Goal: Transaction & Acquisition: Book appointment/travel/reservation

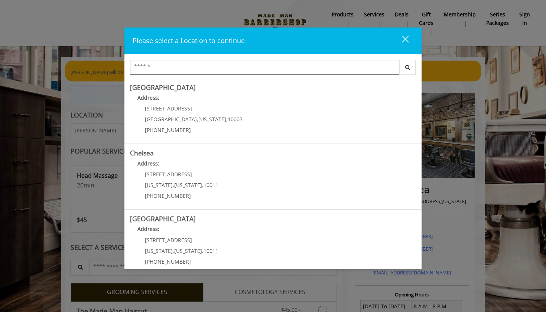
click at [247, 72] on input "Search Center" at bounding box center [265, 67] width 270 height 15
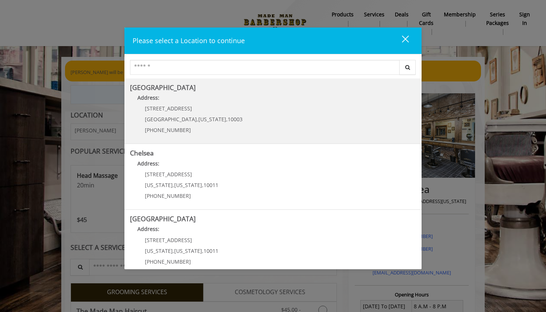
click at [229, 105] on Village "Address:" at bounding box center [273, 100] width 286 height 12
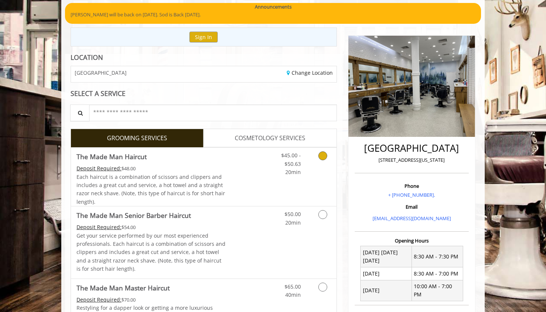
scroll to position [73, 0]
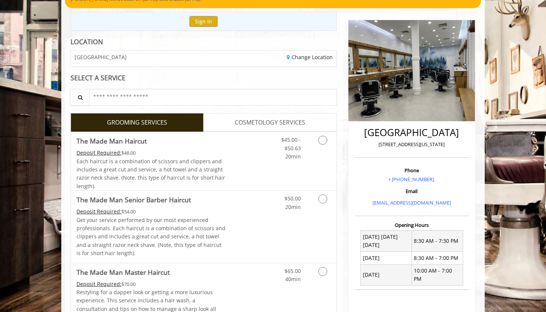
click at [243, 121] on span "COSMETOLOGY SERVICES" at bounding box center [270, 123] width 71 height 10
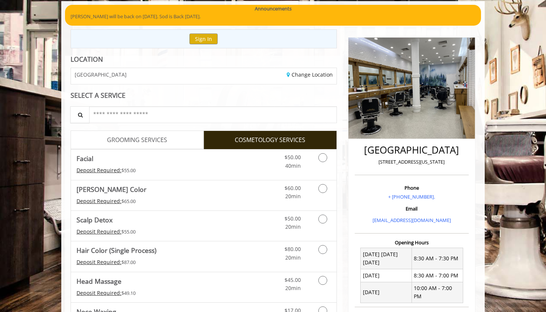
scroll to position [71, 0]
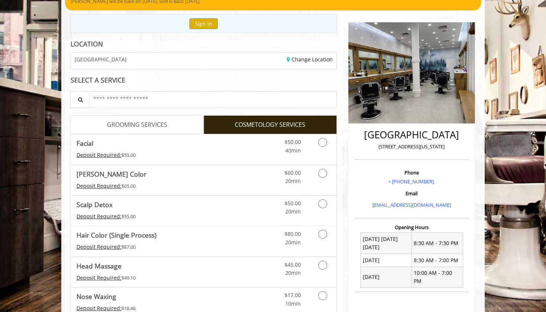
click at [175, 123] on link "GROOMING SERVICES" at bounding box center [137, 124] width 133 height 19
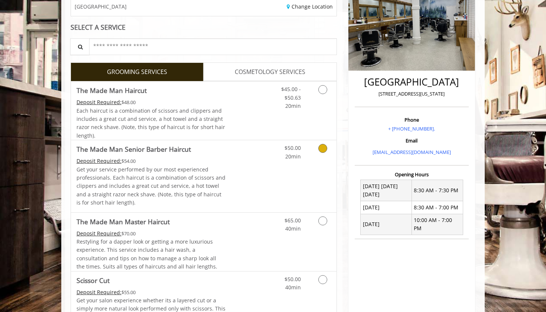
scroll to position [125, 0]
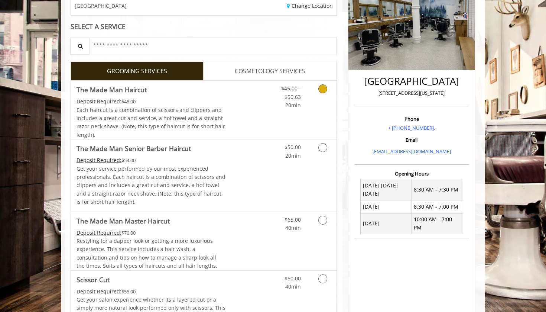
click at [262, 124] on link "Discounted Price" at bounding box center [248, 110] width 44 height 58
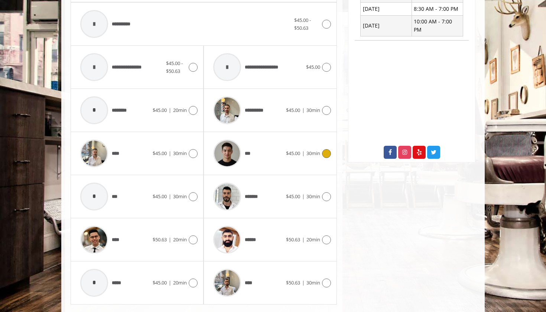
scroll to position [326, 0]
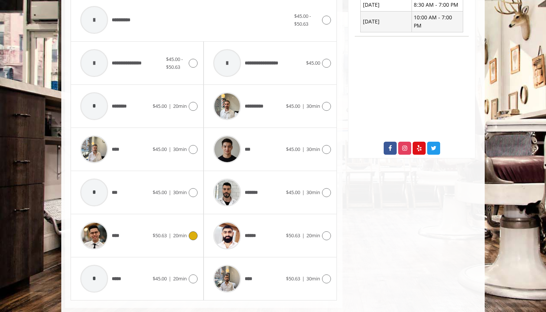
click at [195, 236] on icon at bounding box center [193, 235] width 9 height 9
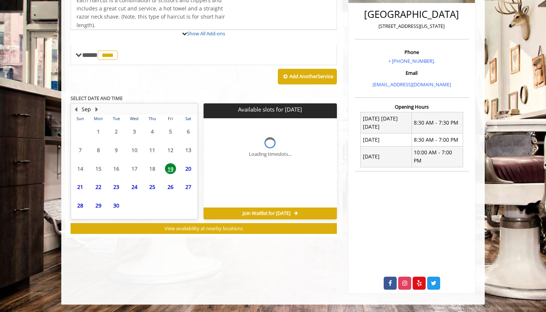
scroll to position [180, 0]
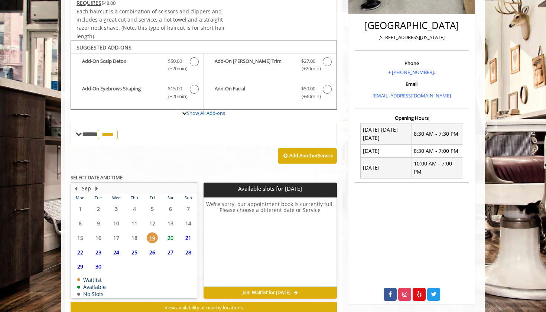
click at [189, 234] on span "21" at bounding box center [188, 237] width 11 height 11
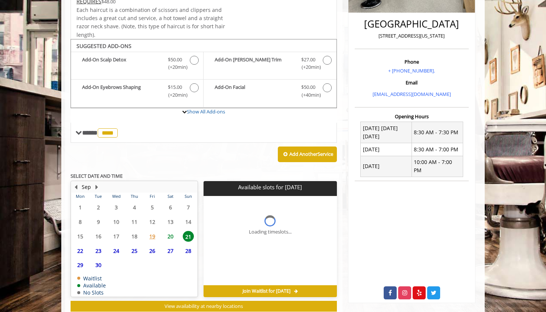
scroll to position [200, 0]
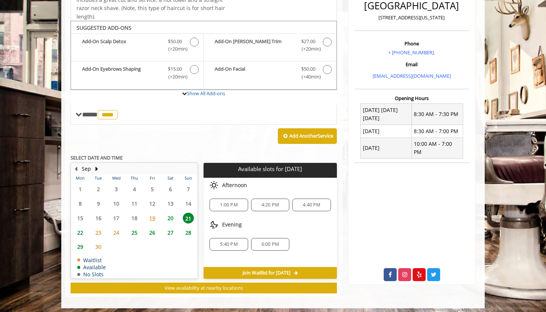
click at [170, 213] on span "20" at bounding box center [170, 218] width 11 height 11
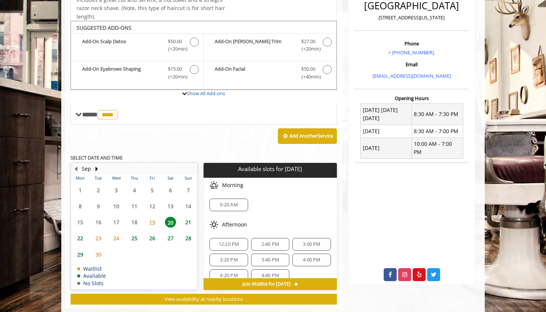
scroll to position [211, 0]
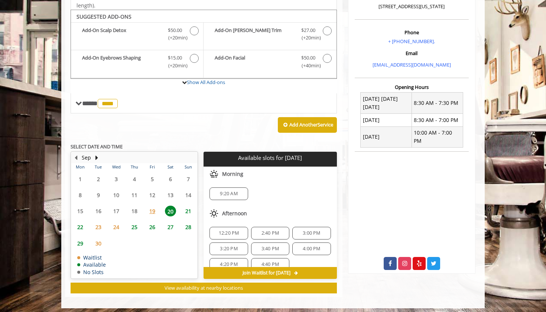
click at [217, 191] on span "9:20 AM" at bounding box center [229, 194] width 32 height 6
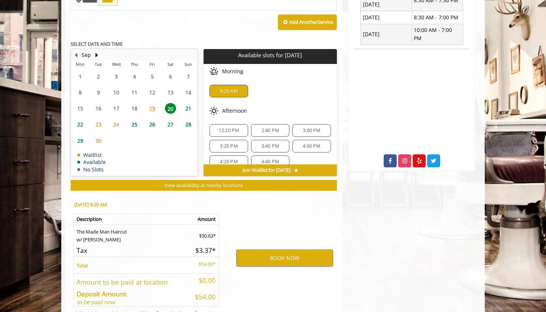
scroll to position [344, 0]
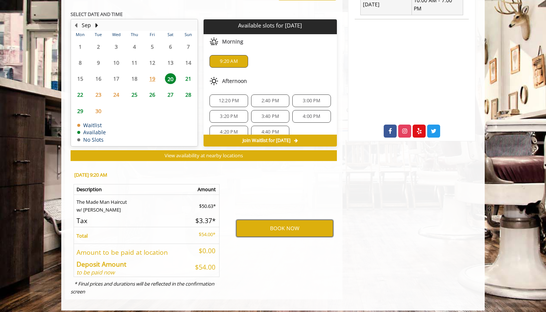
click at [266, 227] on button "BOOK NOW" at bounding box center [284, 228] width 97 height 17
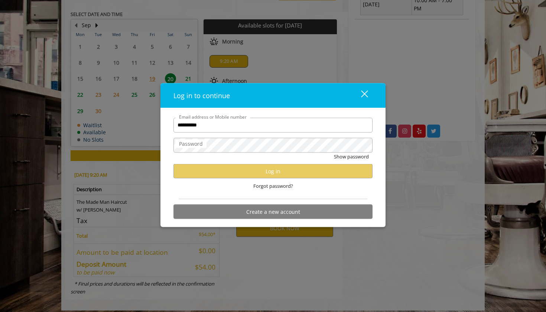
type input "**********"
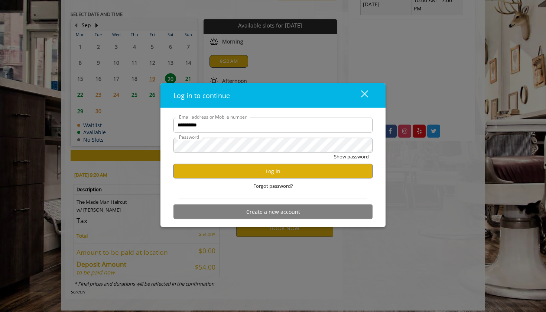
click at [258, 167] on button "Log in" at bounding box center [273, 171] width 199 height 14
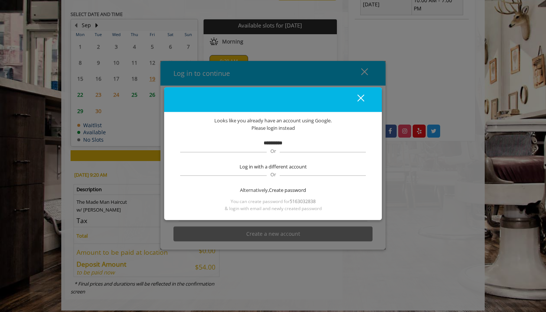
click at [362, 97] on div "close" at bounding box center [356, 99] width 15 height 11
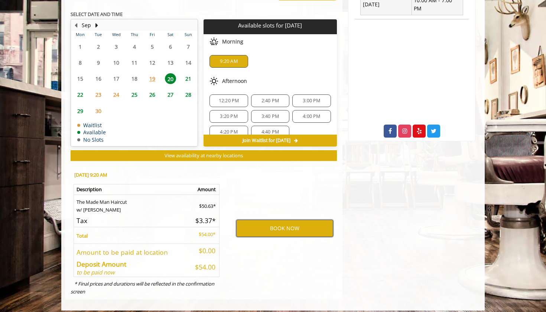
click at [268, 222] on button "BOOK NOW" at bounding box center [284, 228] width 97 height 17
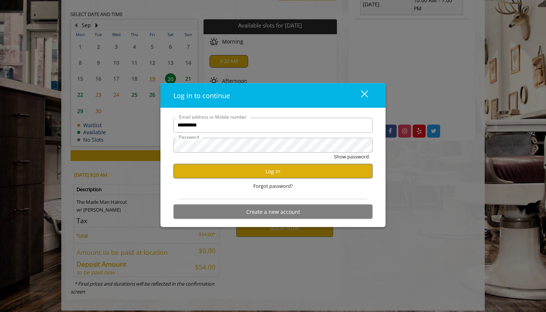
click at [287, 178] on button "Log in" at bounding box center [273, 171] width 199 height 14
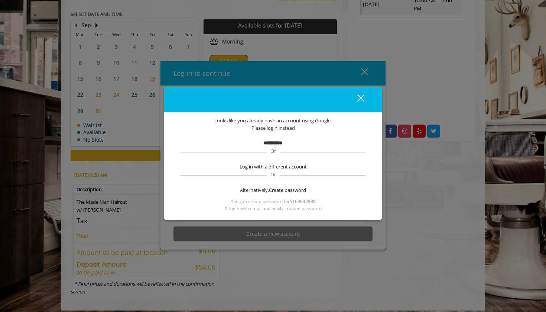
click at [279, 145] on b "**********" at bounding box center [273, 143] width 19 height 5
click at [274, 168] on span "Log in with a different account" at bounding box center [273, 167] width 67 height 8
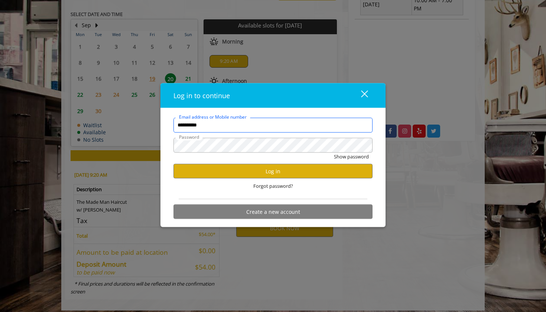
drag, startPoint x: 278, startPoint y: 129, endPoint x: 165, endPoint y: 129, distance: 113.4
click at [165, 129] on div "**********" at bounding box center [273, 167] width 225 height 119
type input "*"
type input "**********"
click at [189, 173] on button "Log in" at bounding box center [273, 171] width 199 height 14
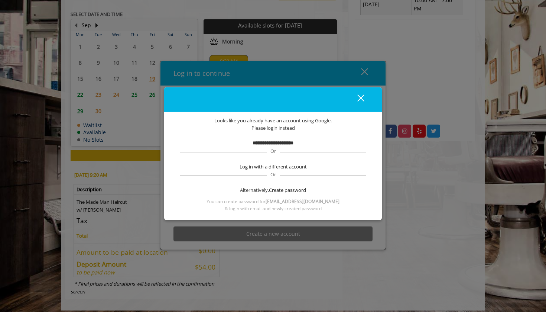
click at [359, 101] on div "close dialog" at bounding box center [361, 97] width 7 height 7
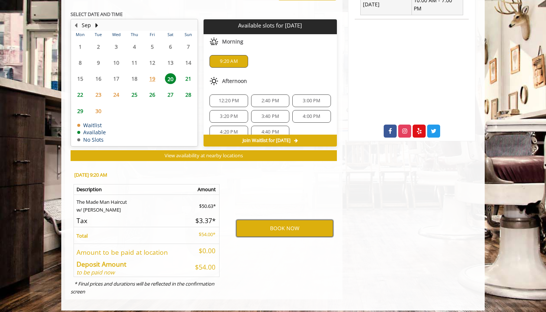
click at [256, 226] on button "BOOK NOW" at bounding box center [284, 228] width 97 height 17
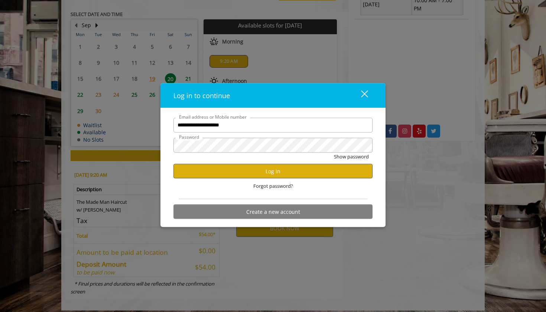
click at [278, 174] on button "Log in" at bounding box center [273, 171] width 199 height 14
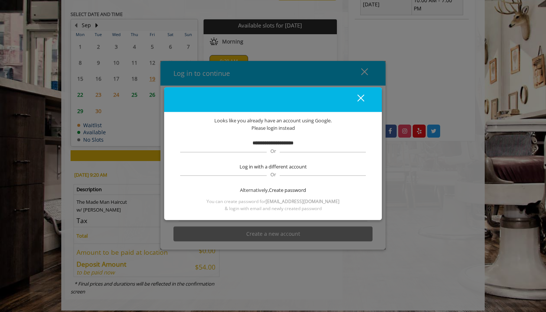
click at [358, 101] on div "close" at bounding box center [356, 99] width 15 height 11
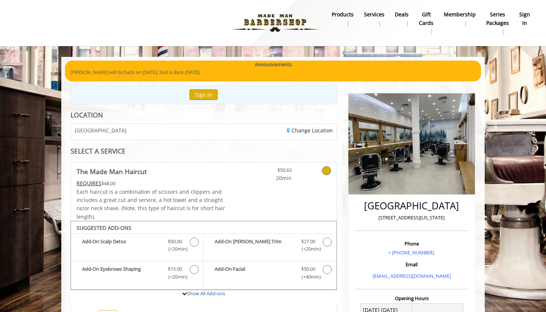
click at [525, 12] on b "sign in" at bounding box center [525, 18] width 11 height 17
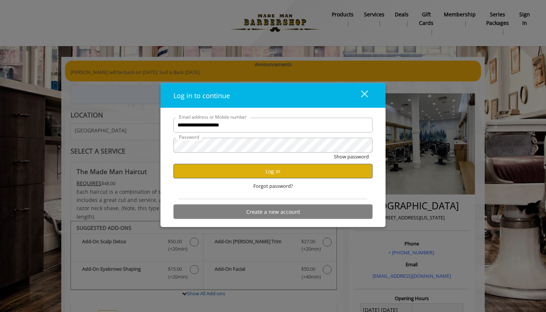
click at [291, 173] on button "Log in" at bounding box center [273, 171] width 199 height 14
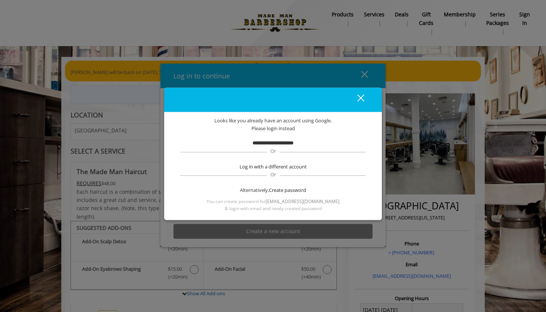
click at [356, 100] on div "close" at bounding box center [356, 99] width 15 height 11
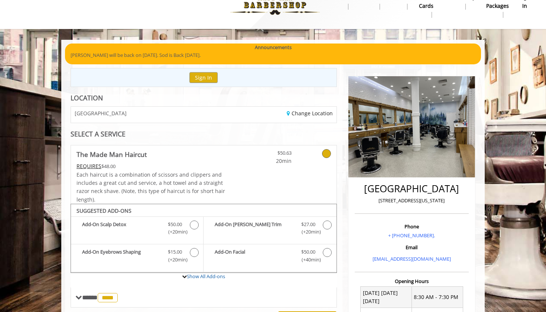
scroll to position [17, 0]
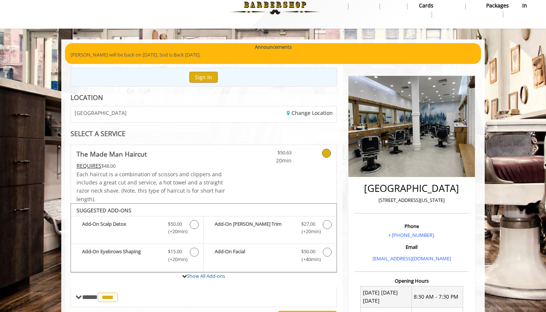
click at [207, 77] on button "Sign In" at bounding box center [204, 77] width 28 height 11
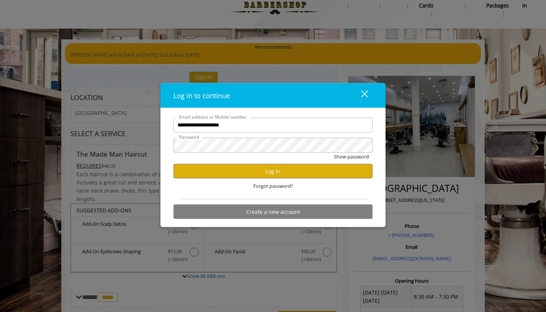
click at [366, 96] on div "close dialog" at bounding box center [364, 93] width 7 height 7
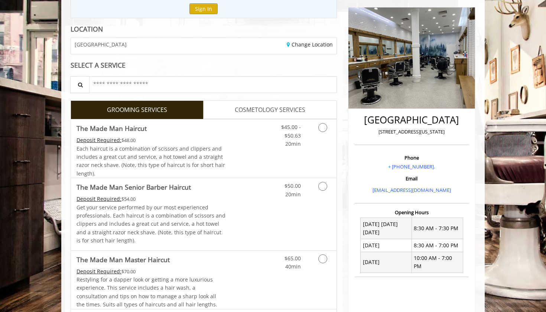
scroll to position [91, 0]
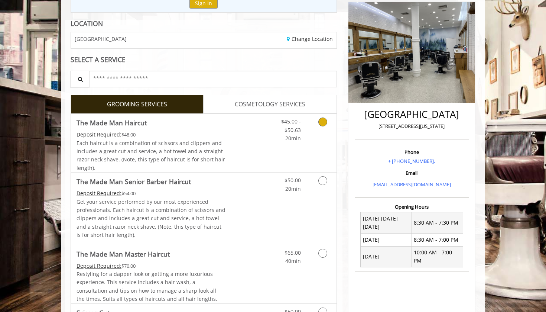
click at [254, 145] on link "Discounted Price" at bounding box center [248, 143] width 44 height 58
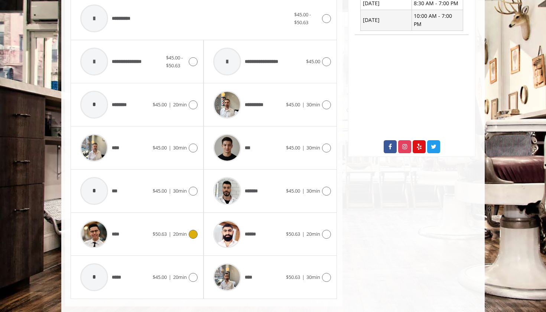
click at [195, 235] on icon at bounding box center [193, 234] width 9 height 9
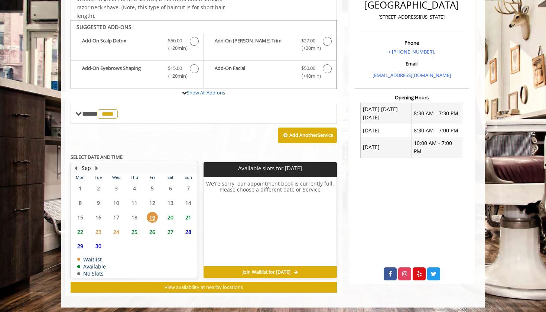
scroll to position [200, 0]
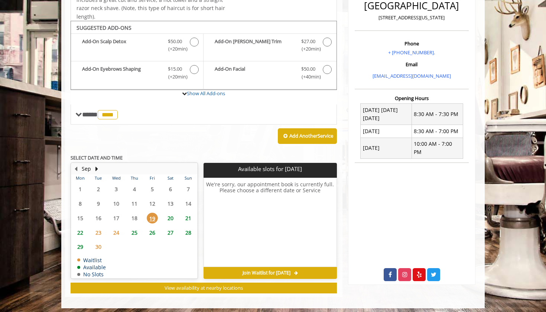
click at [188, 216] on span "21" at bounding box center [188, 218] width 11 height 11
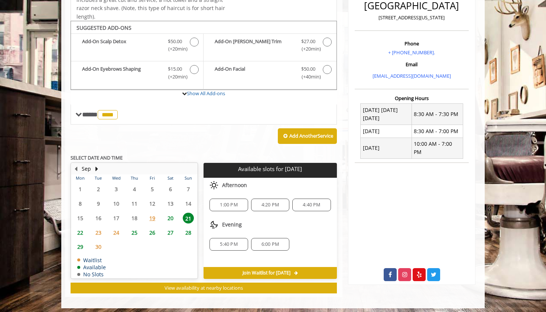
click at [173, 215] on span "20" at bounding box center [170, 218] width 11 height 11
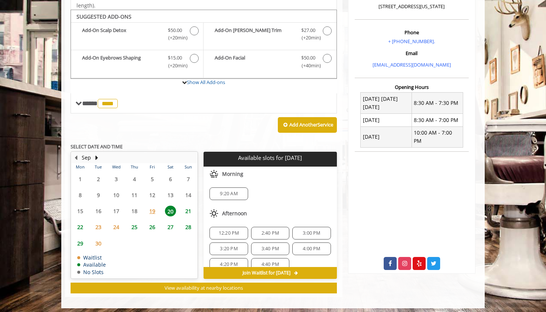
click at [217, 191] on span "9:20 AM" at bounding box center [229, 194] width 32 height 6
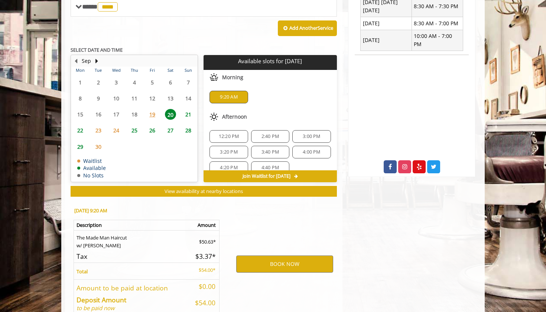
scroll to position [344, 0]
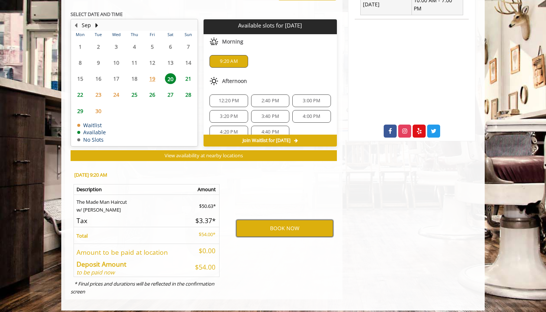
click at [239, 220] on button "BOOK NOW" at bounding box center [284, 228] width 97 height 17
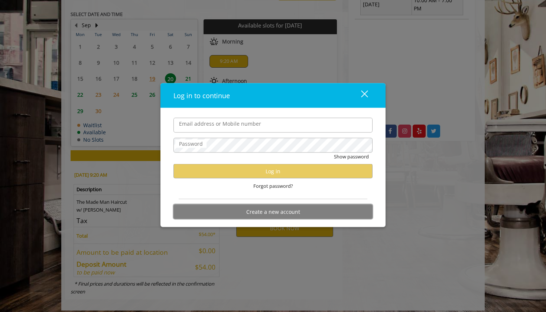
click at [241, 211] on button "Create a new account" at bounding box center [273, 211] width 199 height 14
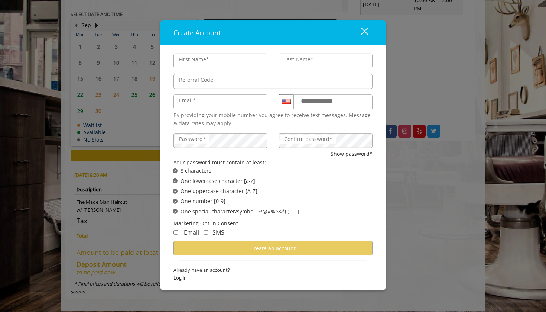
click at [362, 33] on div "close" at bounding box center [360, 32] width 15 height 11
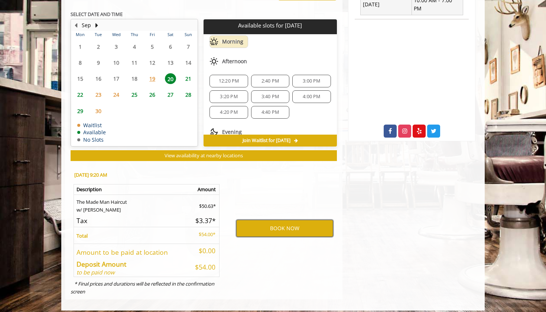
click at [252, 223] on button "BOOK NOW" at bounding box center [284, 228] width 97 height 17
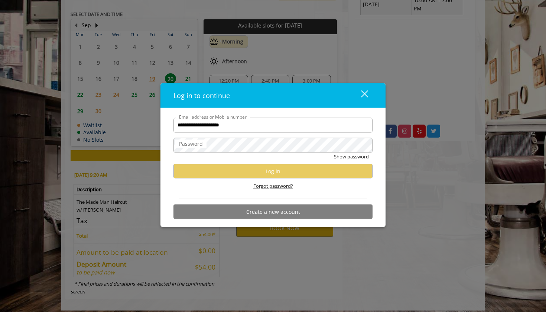
type input "**********"
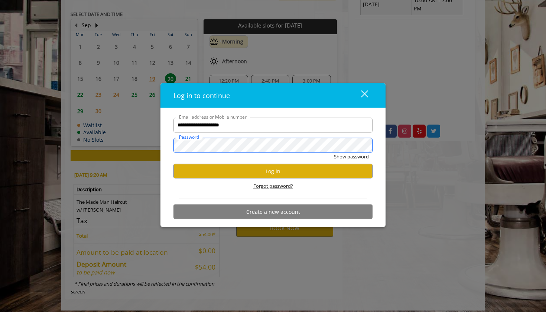
click at [351, 157] on button "Show password" at bounding box center [351, 156] width 35 height 8
click at [274, 167] on button "Log in" at bounding box center [273, 171] width 199 height 14
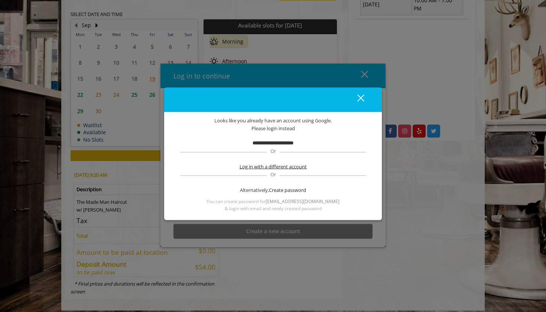
click at [283, 166] on span "Log in with a different account" at bounding box center [273, 167] width 67 height 8
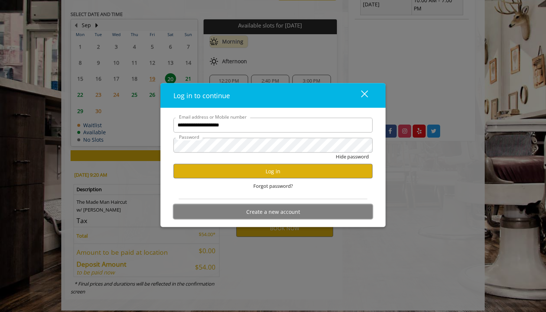
click at [268, 206] on button "Create a new account" at bounding box center [273, 211] width 199 height 14
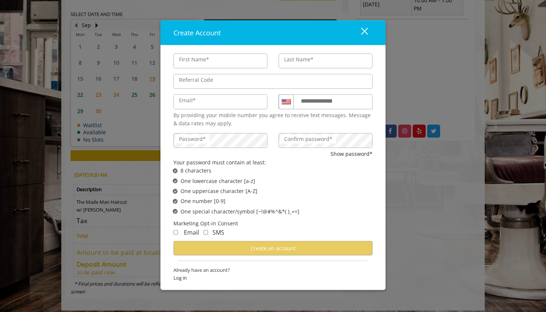
type input "****"
type input "*****"
type input "**********"
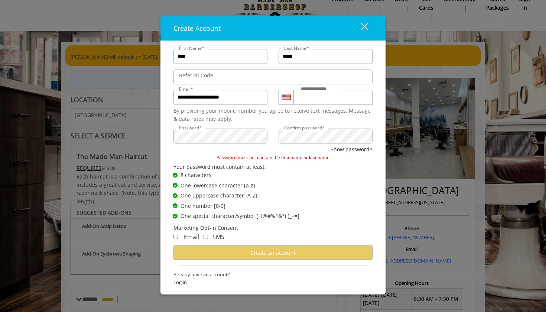
scroll to position [17, 0]
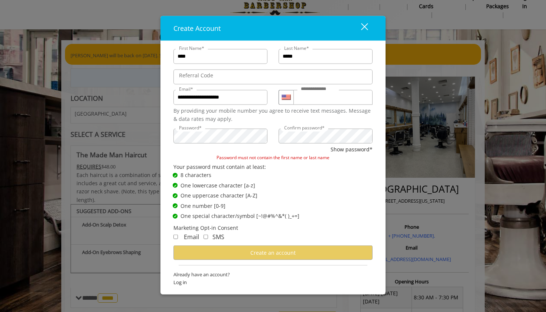
click at [366, 27] on div "close" at bounding box center [360, 28] width 15 height 11
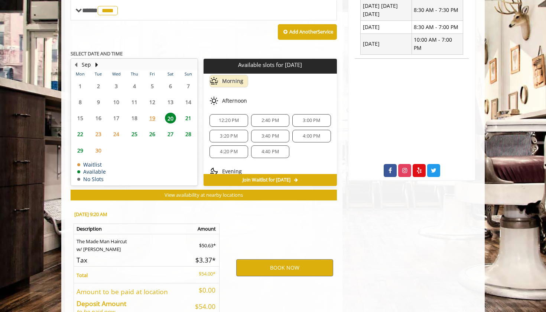
scroll to position [328, 0]
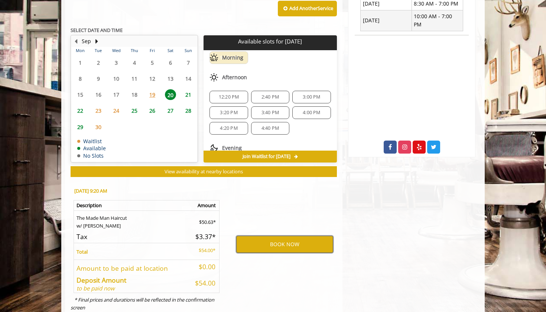
click at [286, 241] on button "BOOK NOW" at bounding box center [284, 244] width 97 height 17
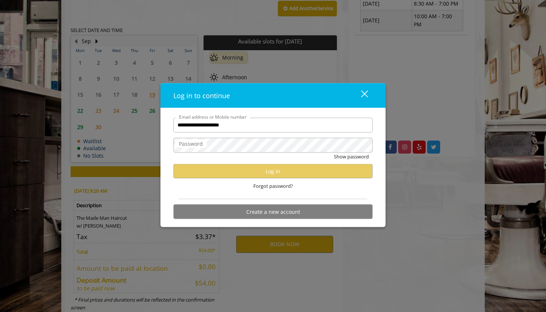
type input "**********"
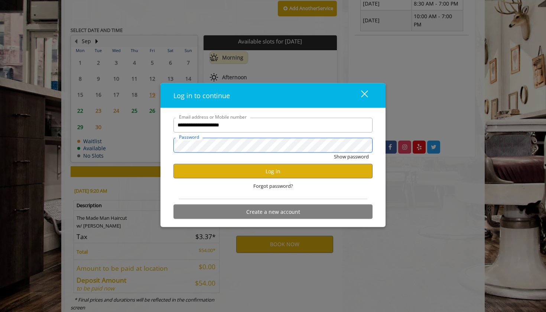
click at [351, 157] on button "Show password" at bounding box center [351, 156] width 35 height 8
click at [292, 165] on button "Log in" at bounding box center [273, 171] width 199 height 14
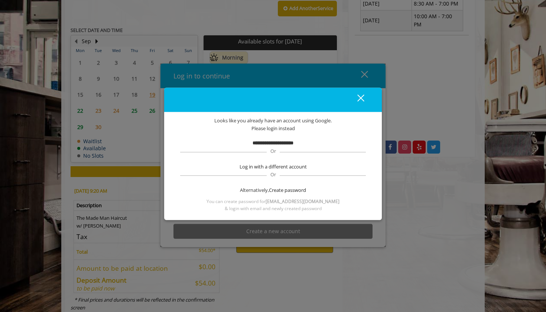
click at [360, 100] on div "close dialog" at bounding box center [361, 97] width 7 height 7
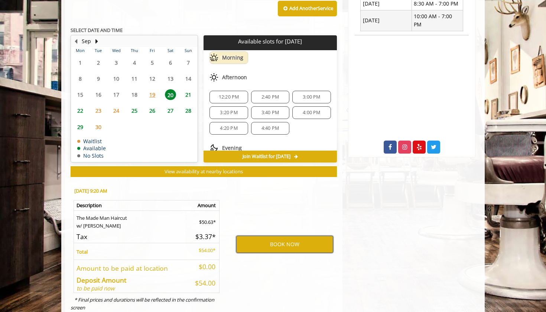
click at [254, 236] on button "BOOK NOW" at bounding box center [284, 244] width 97 height 17
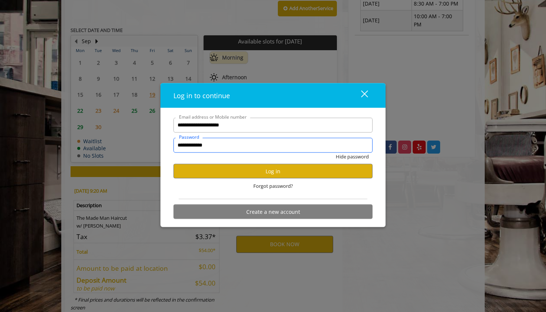
drag, startPoint x: 269, startPoint y: 145, endPoint x: 150, endPoint y: 143, distance: 118.6
click at [151, 144] on div "**********" at bounding box center [273, 156] width 546 height 312
type input "**********"
click at [352, 157] on button "Hide password" at bounding box center [352, 156] width 33 height 8
click at [183, 167] on button "Log in" at bounding box center [273, 171] width 199 height 14
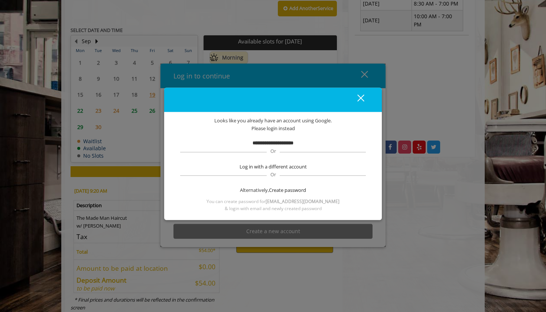
click at [357, 100] on div "close" at bounding box center [356, 99] width 15 height 11
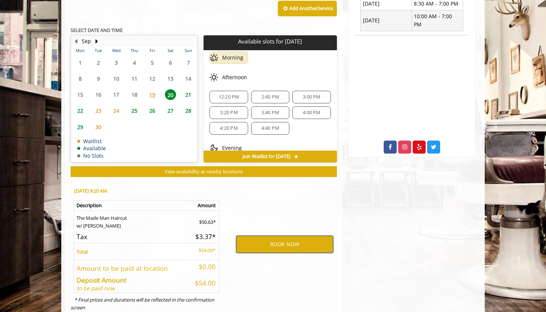
click at [259, 239] on button "BOOK NOW" at bounding box center [284, 244] width 97 height 17
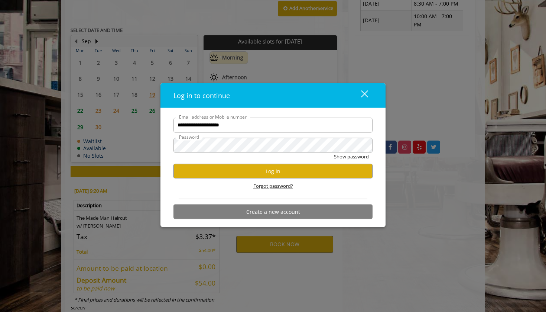
click at [281, 188] on span "Forgot password?" at bounding box center [274, 186] width 40 height 8
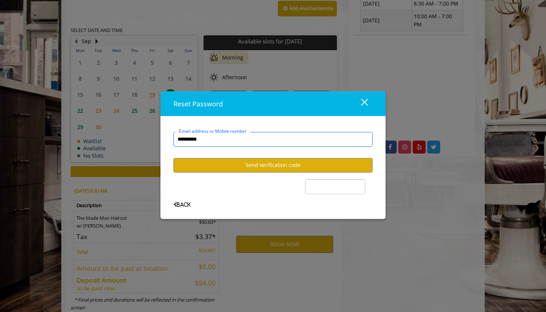
type input "**********"
click at [284, 164] on button "Send verification code" at bounding box center [273, 165] width 199 height 14
